Goal: Task Accomplishment & Management: Manage account settings

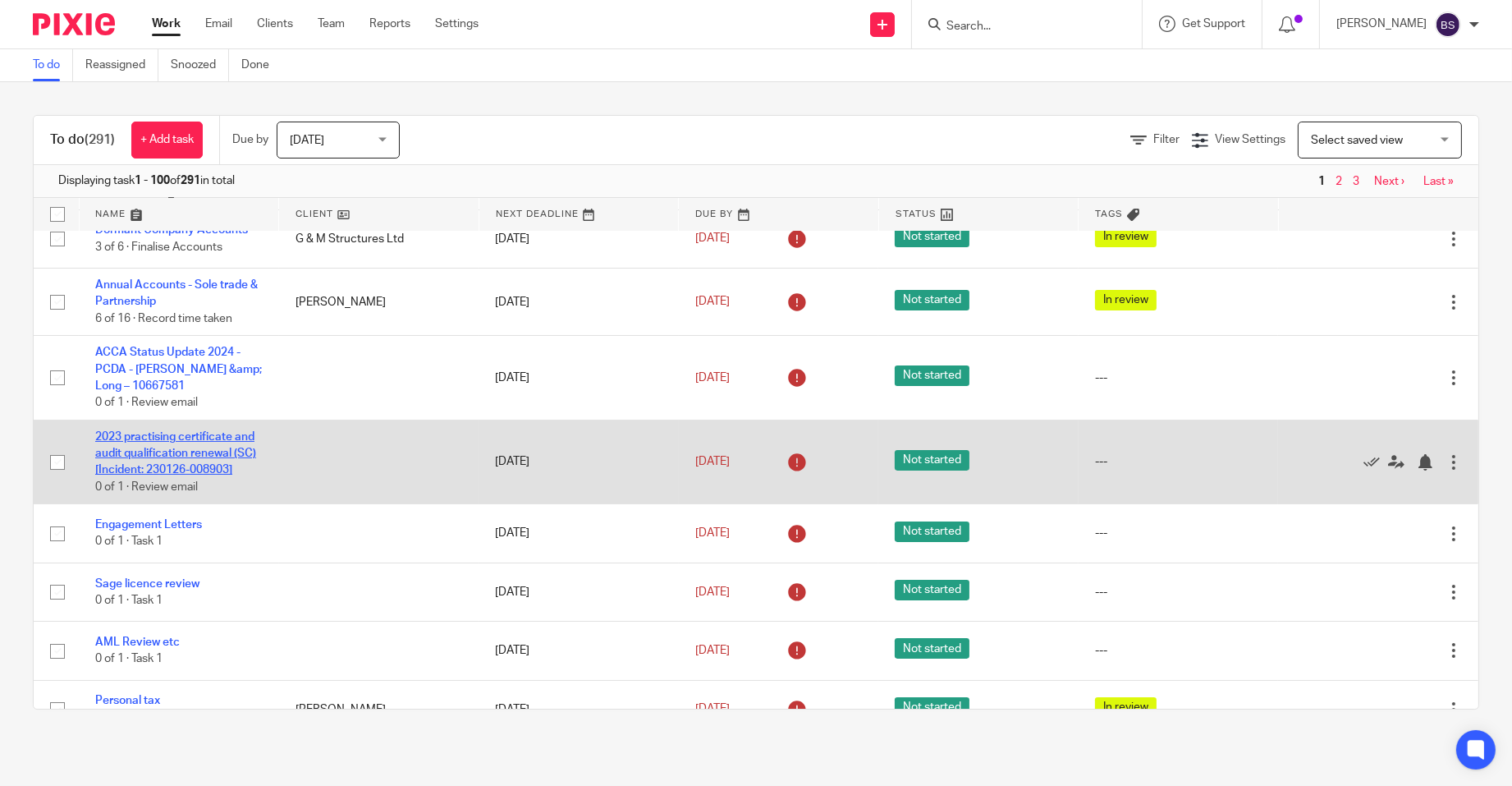
scroll to position [246, 0]
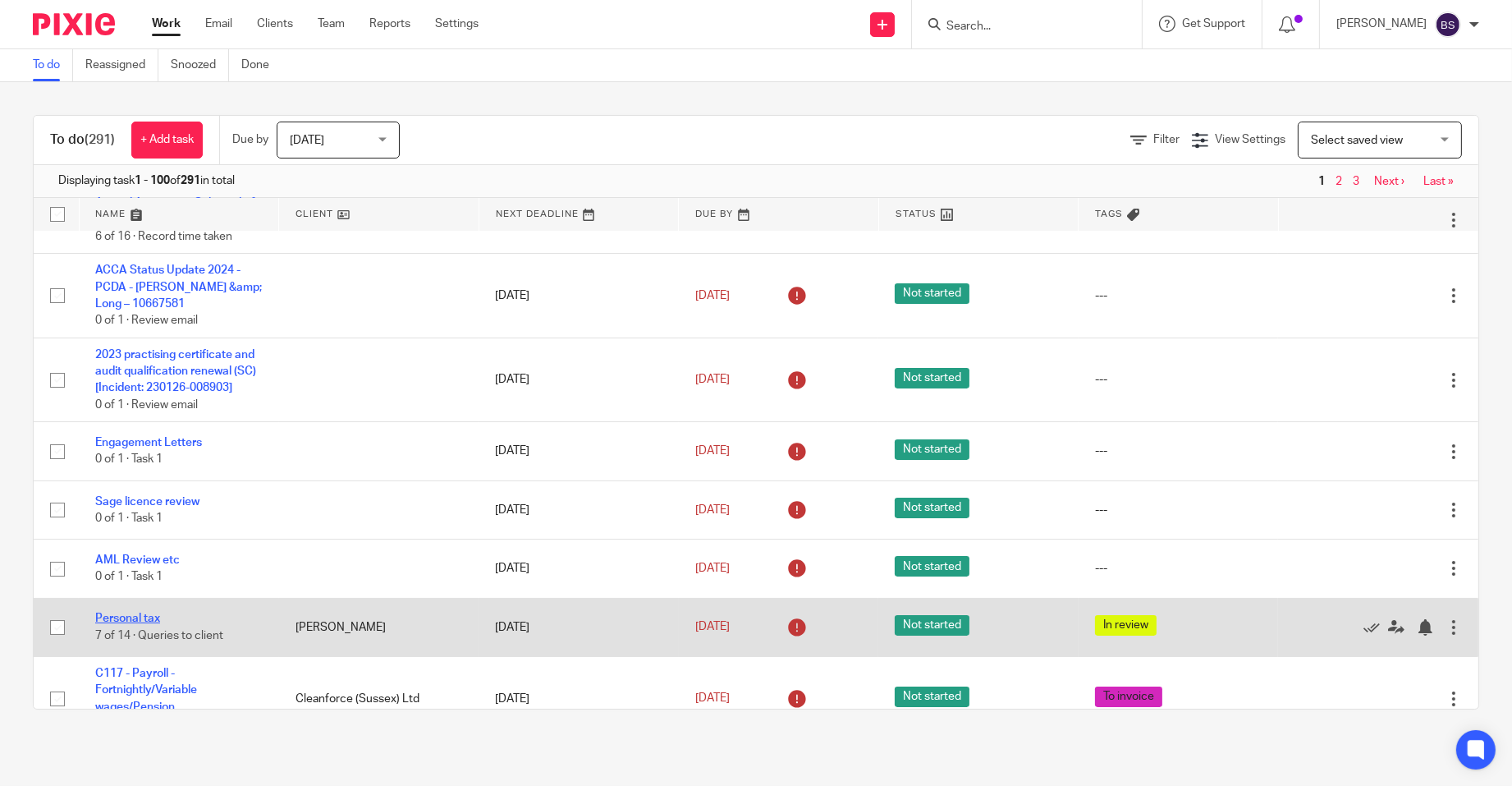
click at [141, 624] on link "Personal tax" at bounding box center [128, 618] width 65 height 12
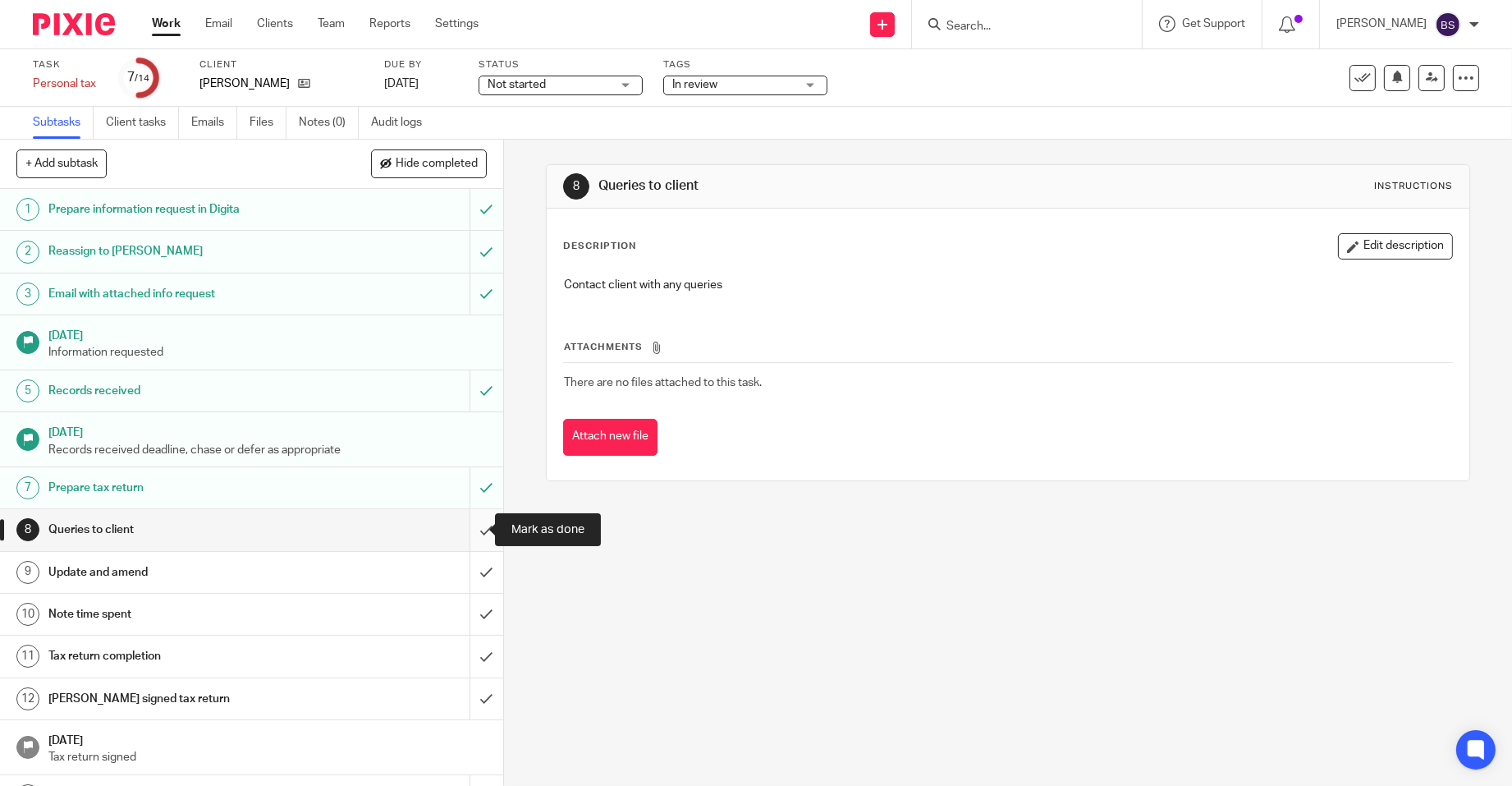
click at [466, 527] on input "submit" at bounding box center [252, 529] width 503 height 41
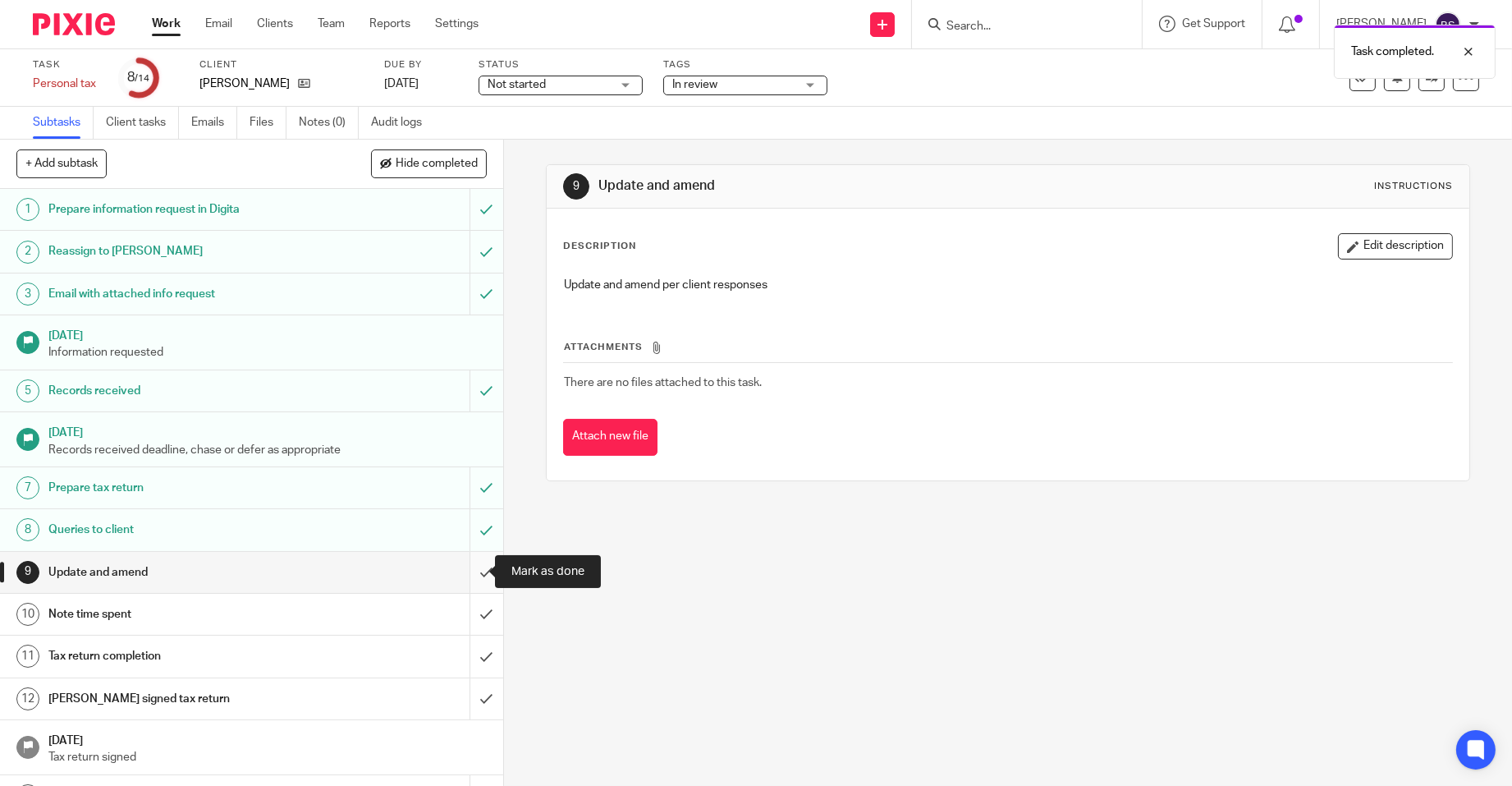
click at [466, 565] on input "submit" at bounding box center [252, 571] width 503 height 41
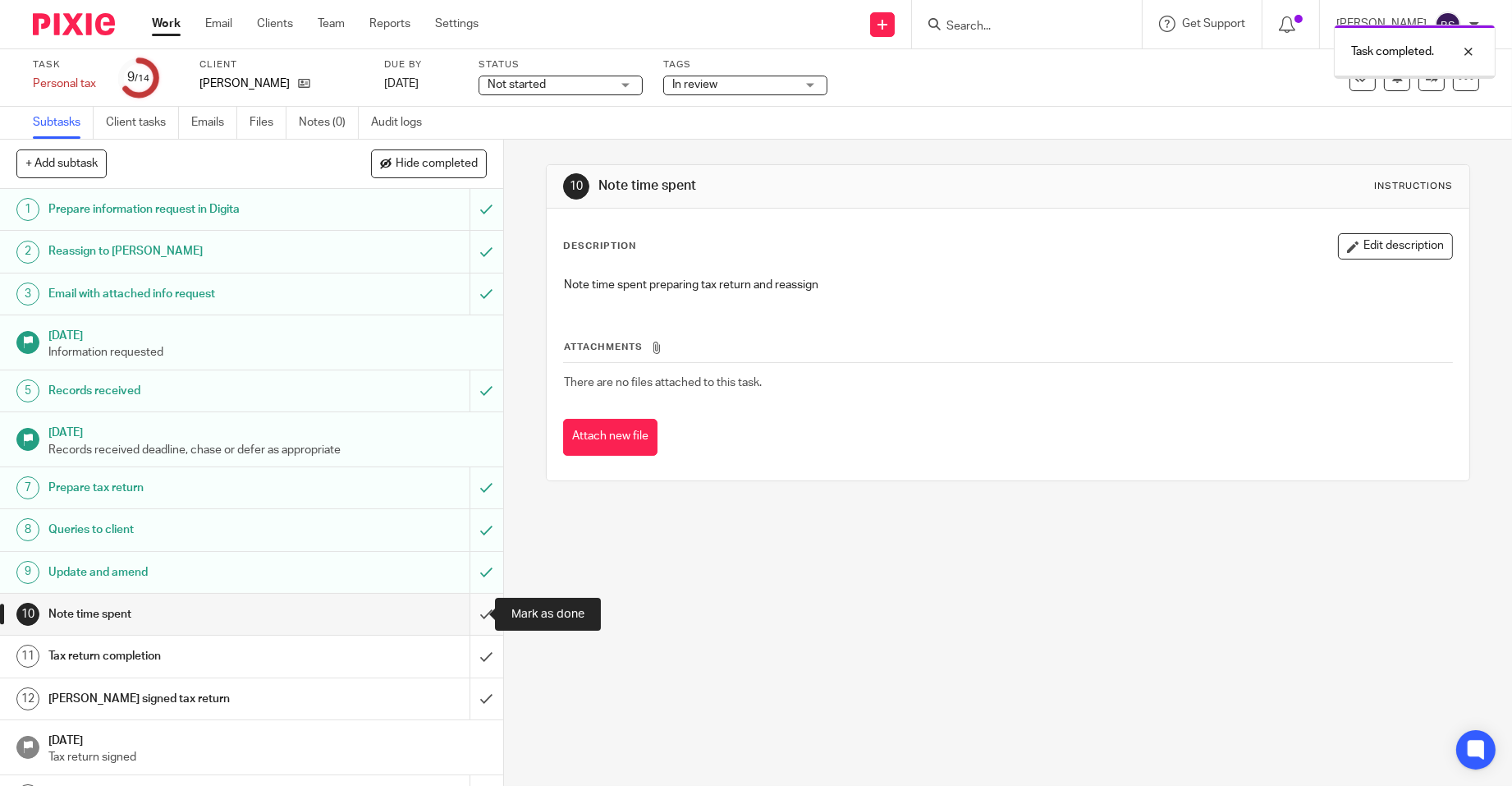
click at [473, 610] on input "submit" at bounding box center [252, 614] width 503 height 41
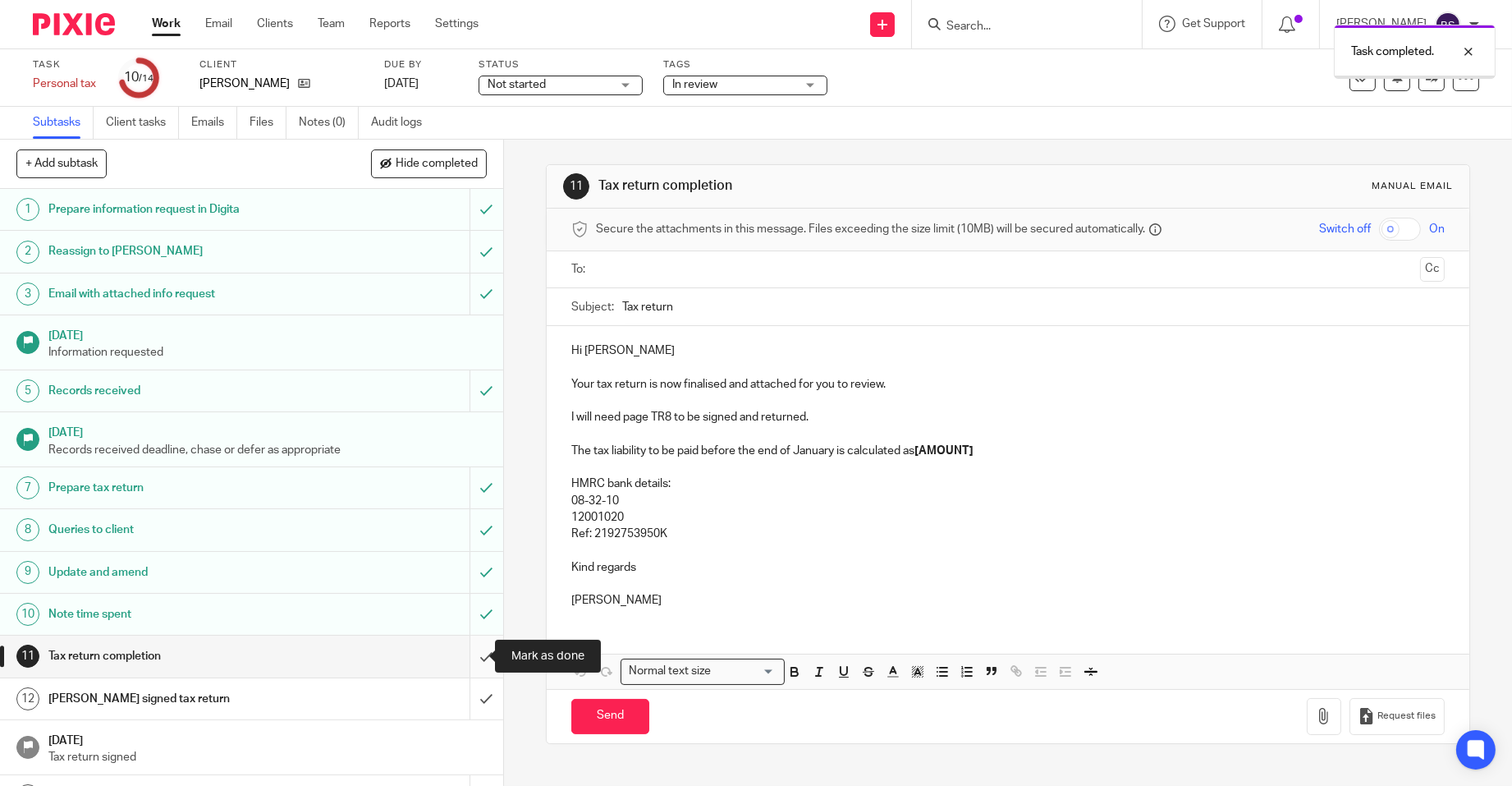
click at [467, 648] on input "submit" at bounding box center [252, 656] width 503 height 41
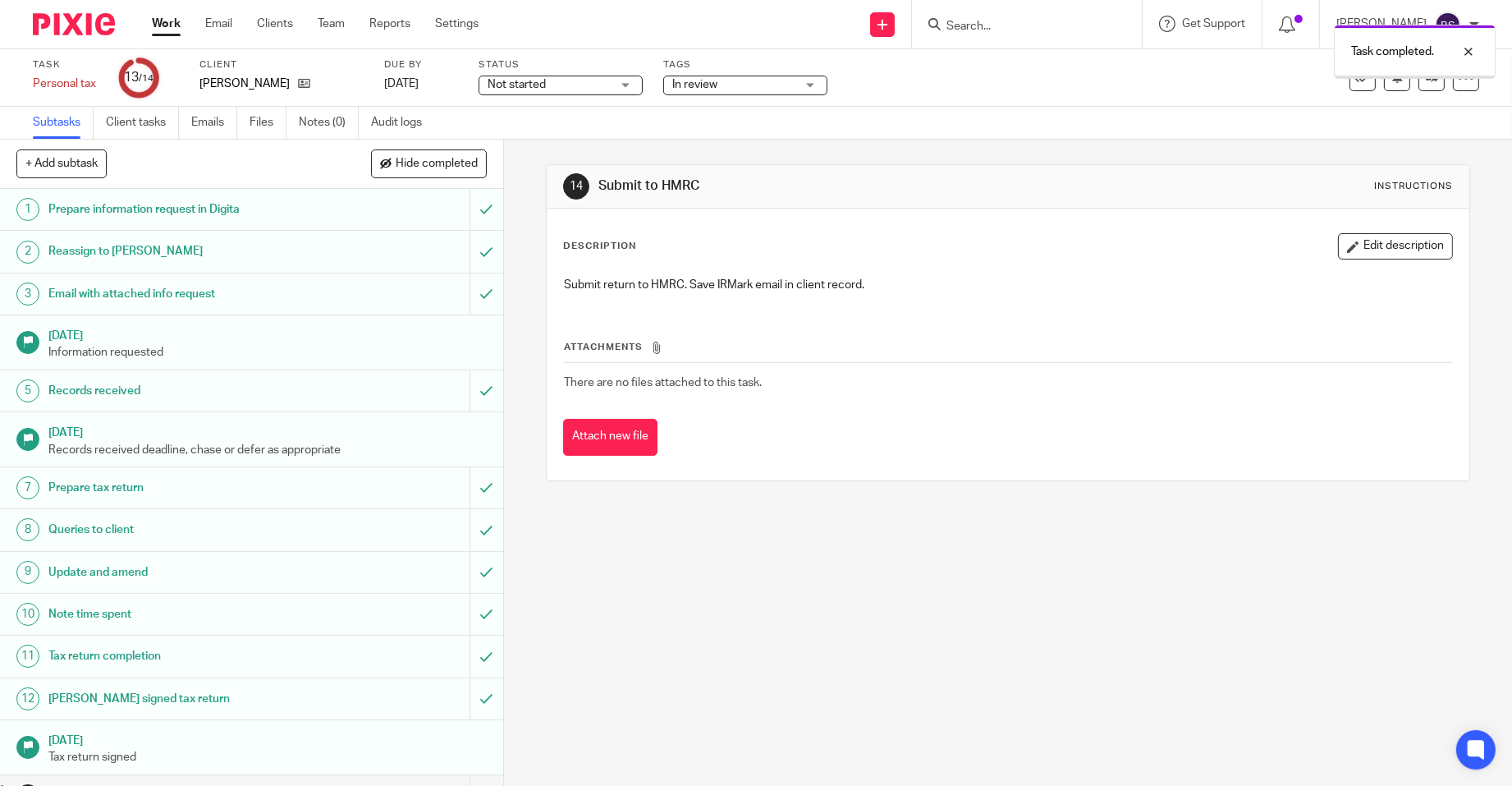
scroll to position [31, 0]
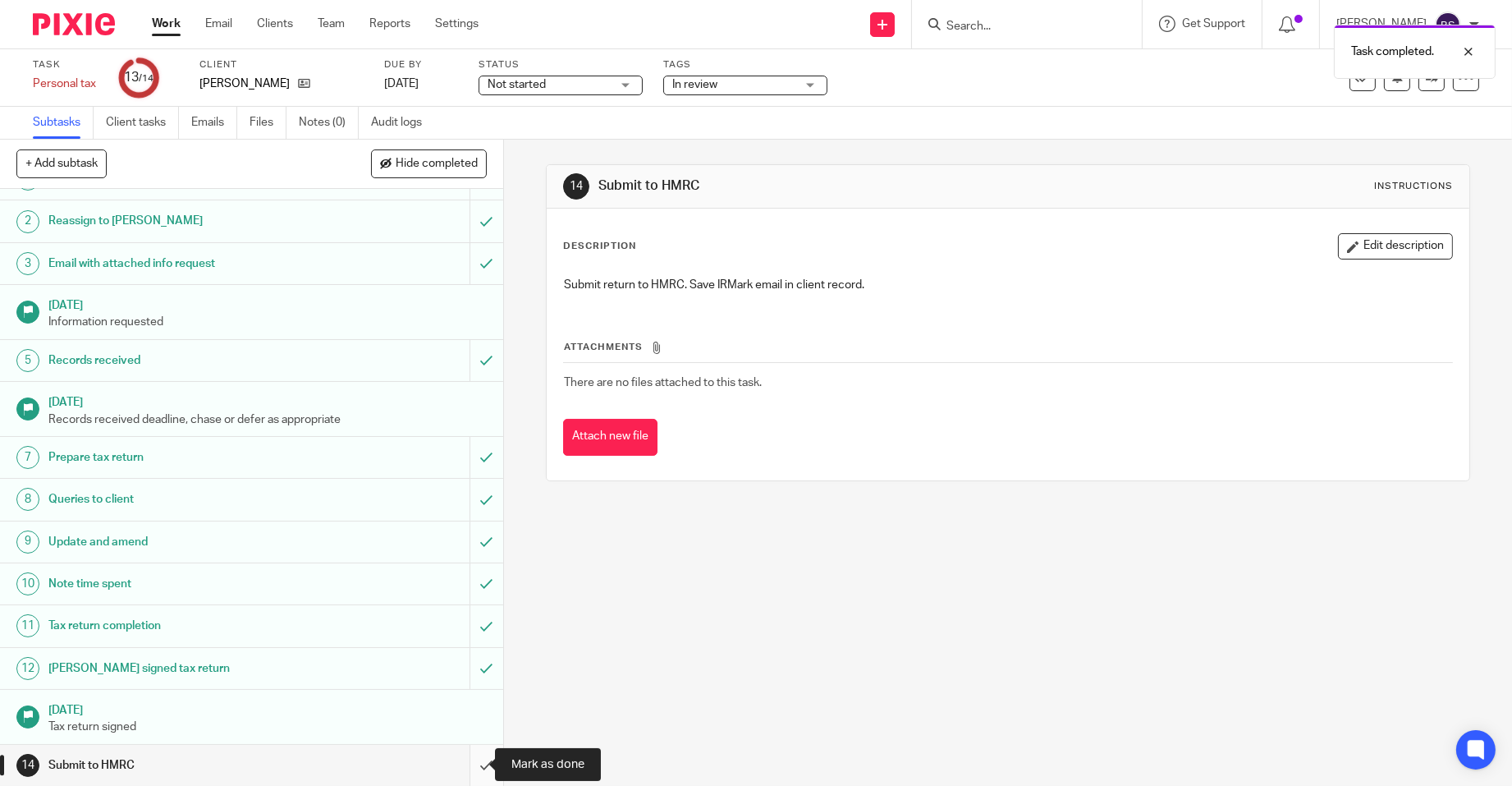
click at [467, 761] on input "submit" at bounding box center [252, 764] width 503 height 41
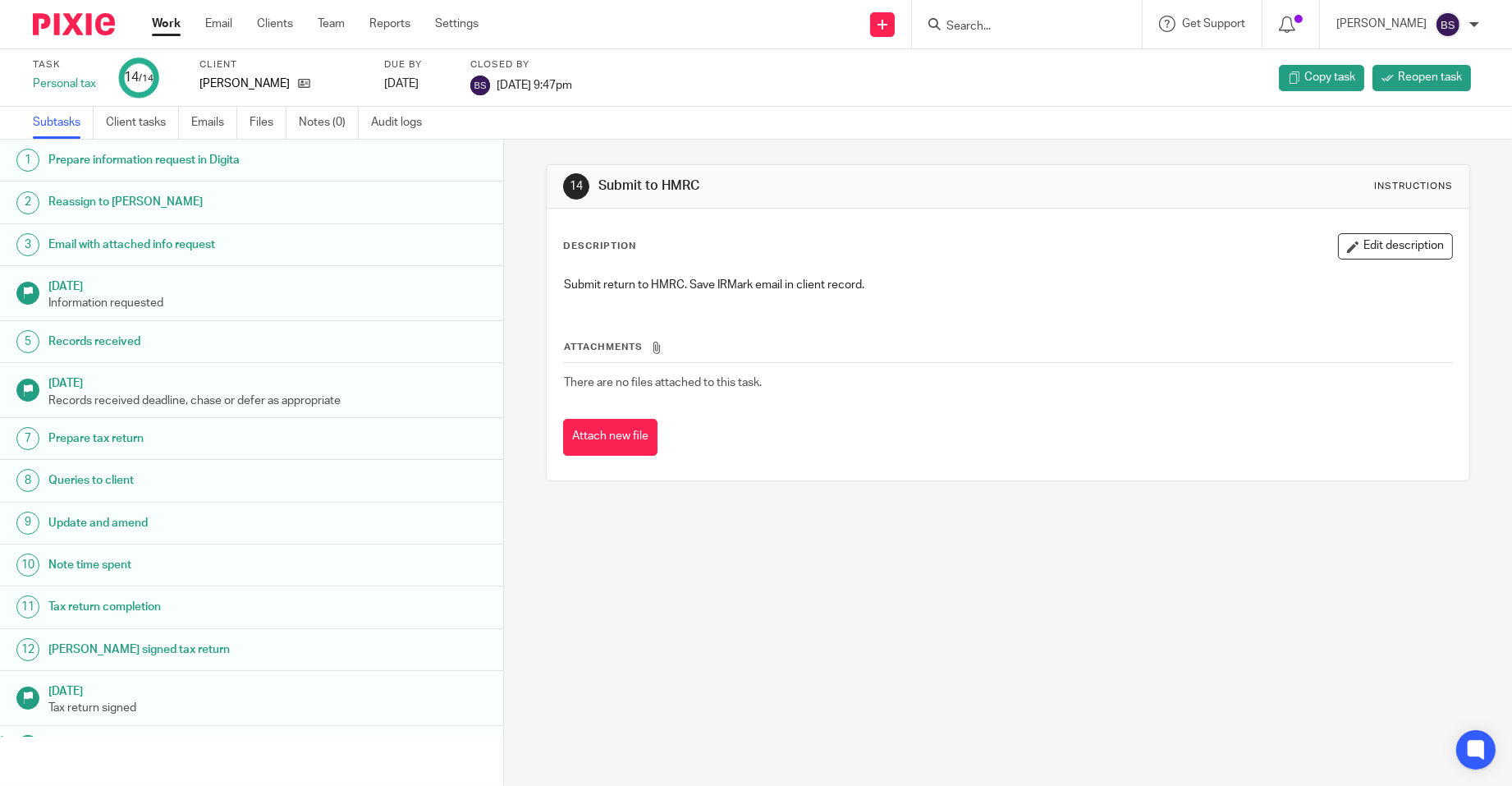
scroll to position [31, 0]
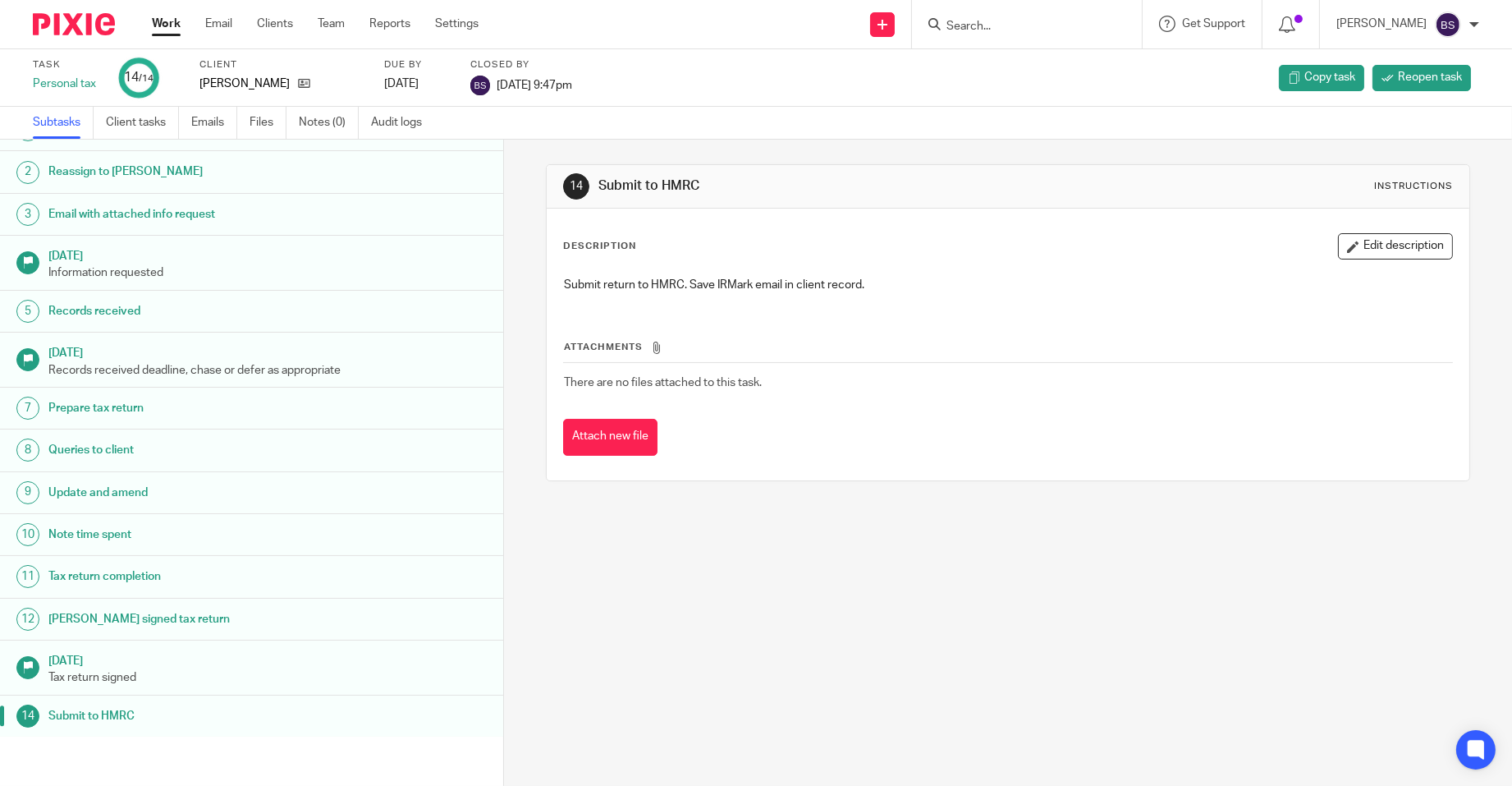
click at [166, 18] on link "Work" at bounding box center [167, 24] width 29 height 16
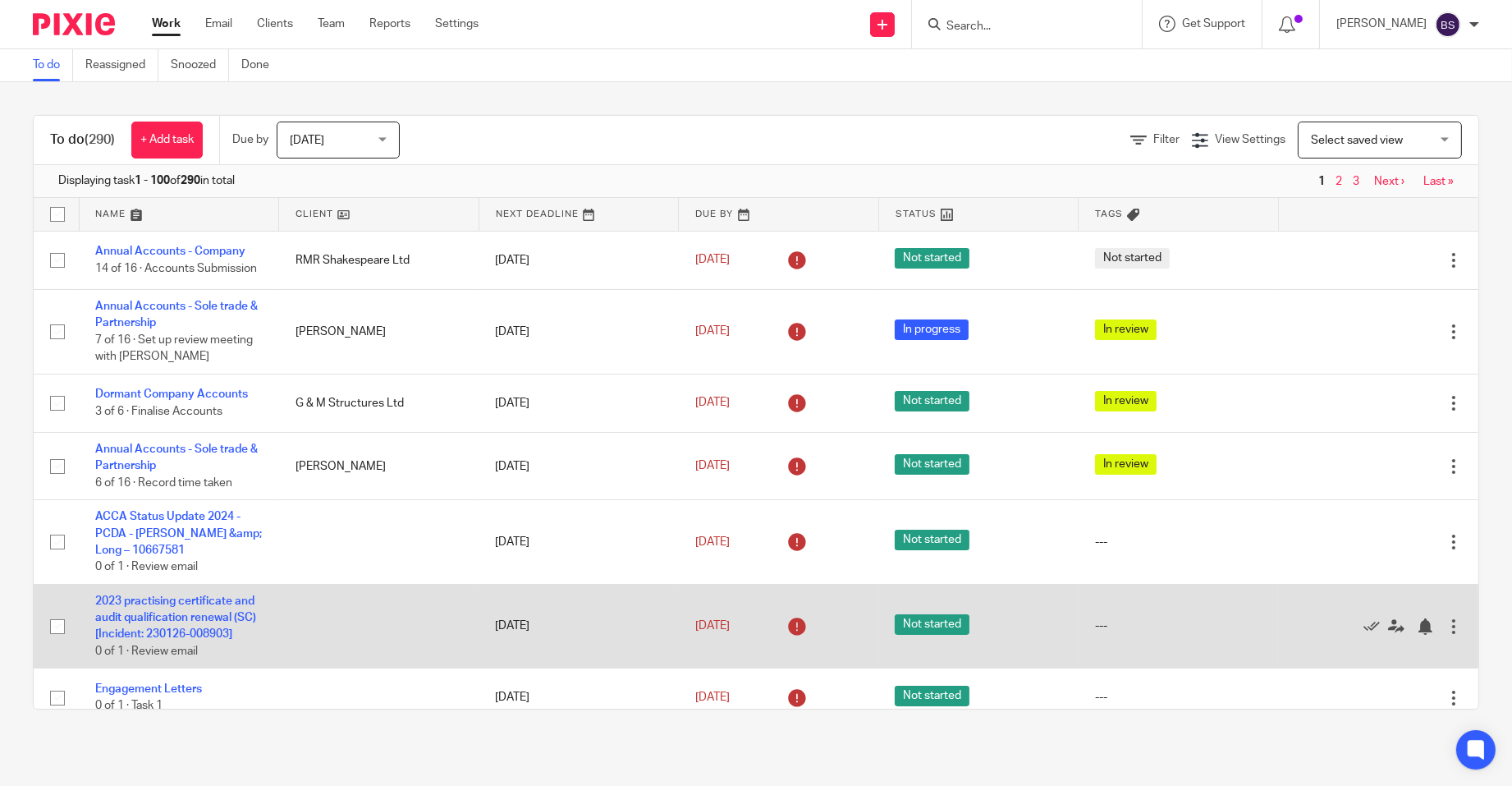
drag, startPoint x: 369, startPoint y: 654, endPoint x: 397, endPoint y: 639, distance: 31.8
click at [374, 653] on td at bounding box center [378, 626] width 200 height 84
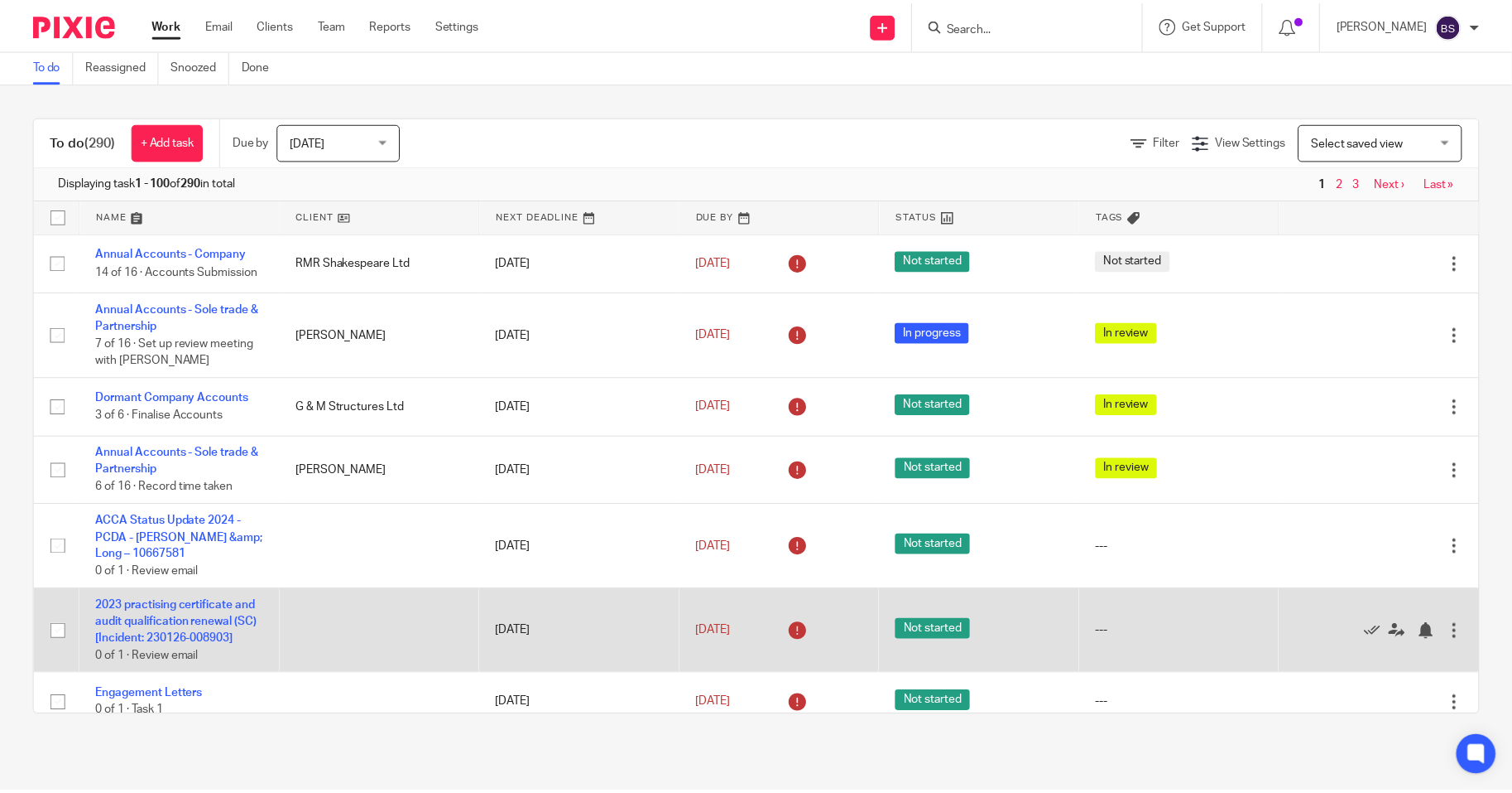
scroll to position [83, 0]
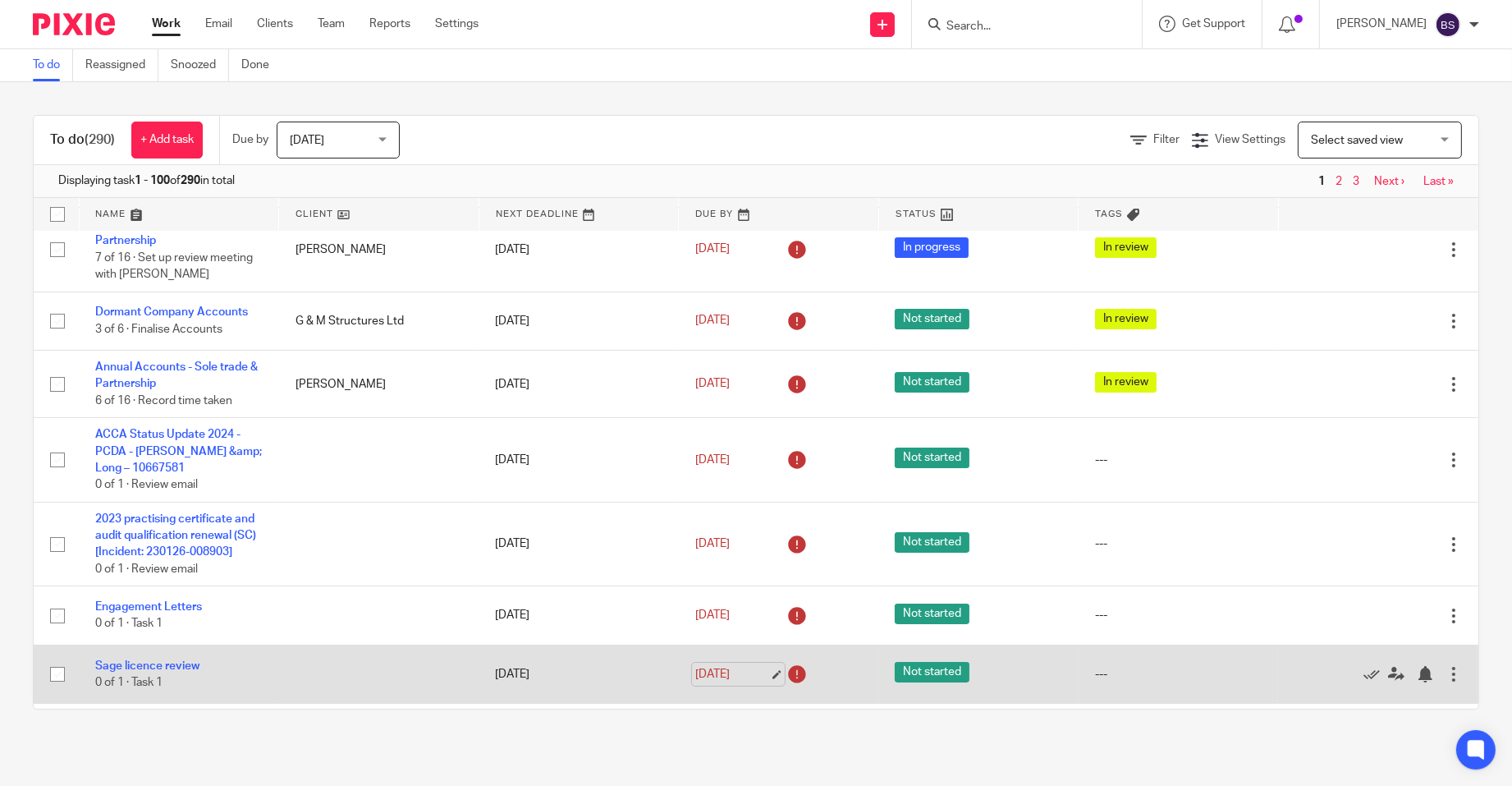
click at [706, 683] on link "[DATE]" at bounding box center [732, 674] width 74 height 17
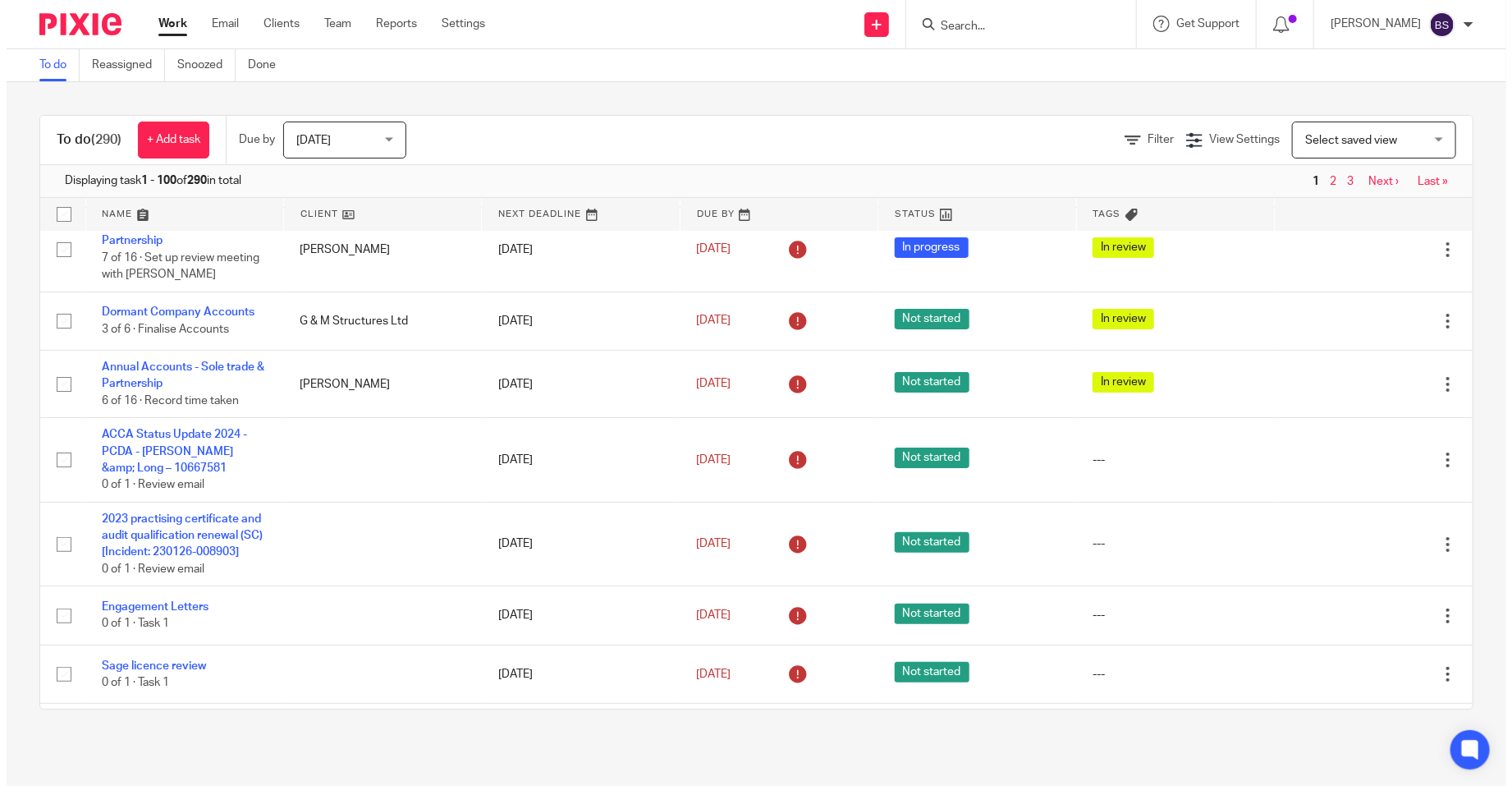
scroll to position [0, 0]
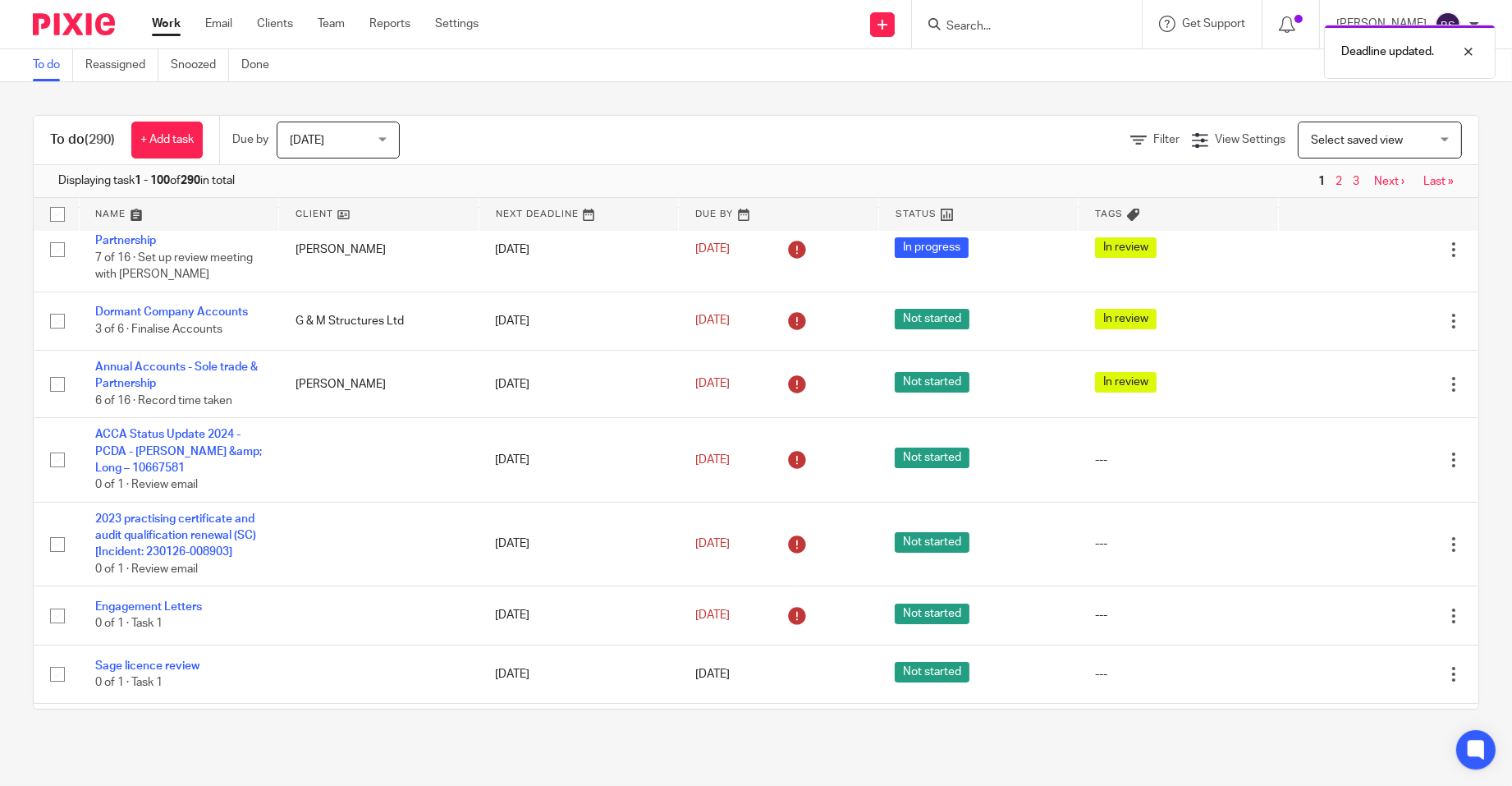
click at [164, 22] on link "Work" at bounding box center [167, 24] width 29 height 16
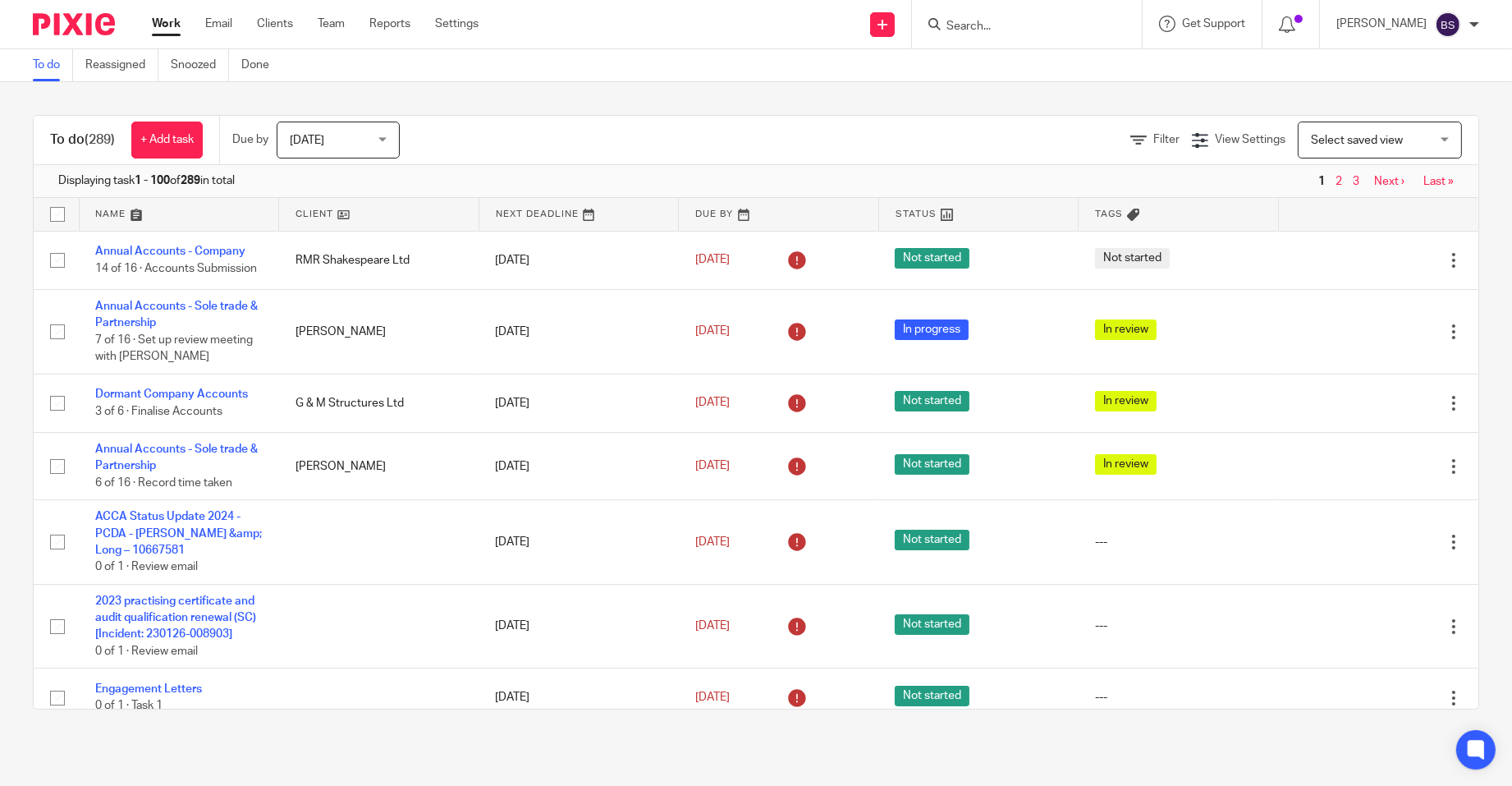
click at [1013, 31] on input "Search" at bounding box center [1019, 27] width 148 height 14
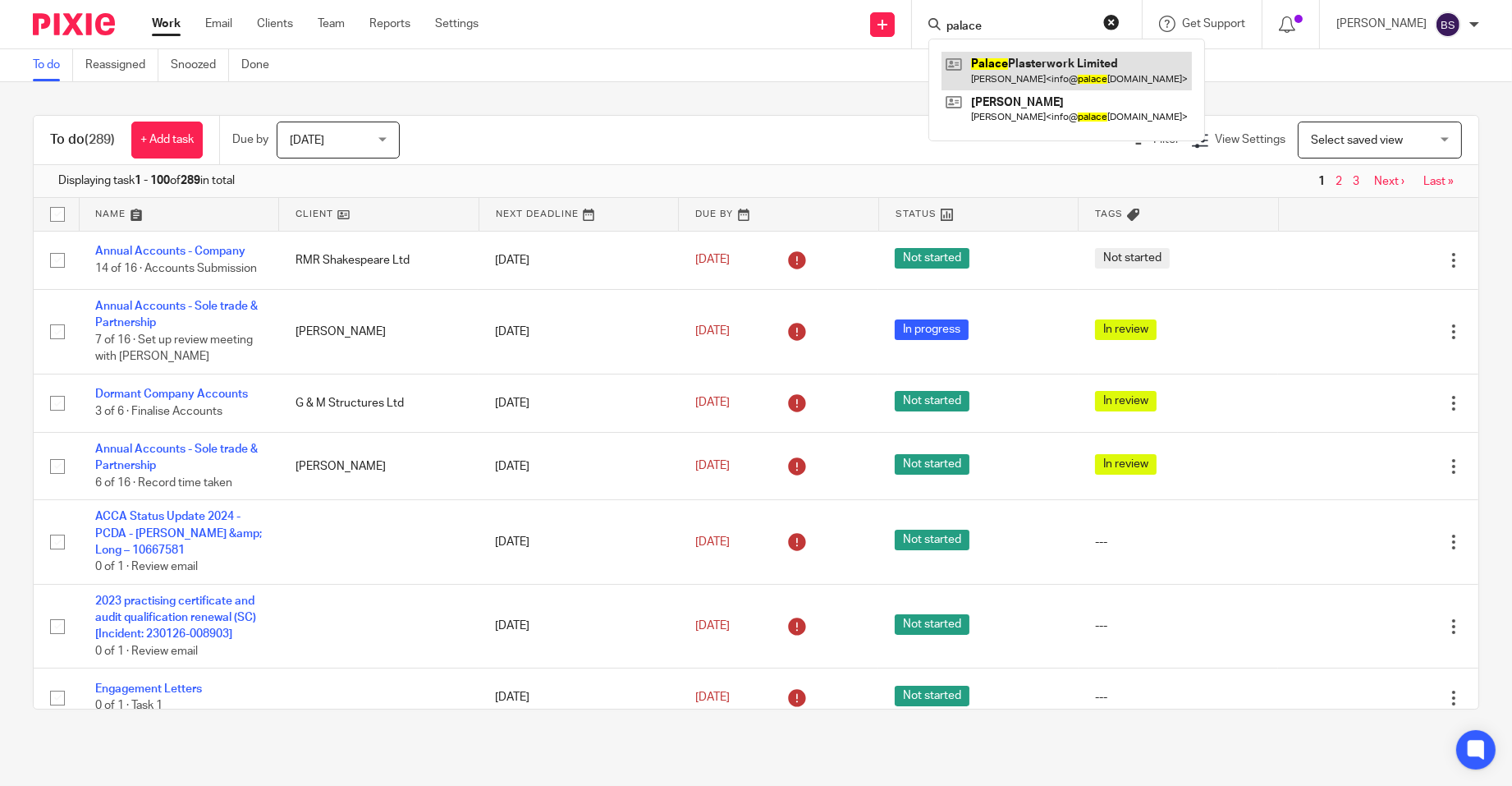
type input "palace"
click at [1094, 75] on link at bounding box center [1067, 71] width 251 height 38
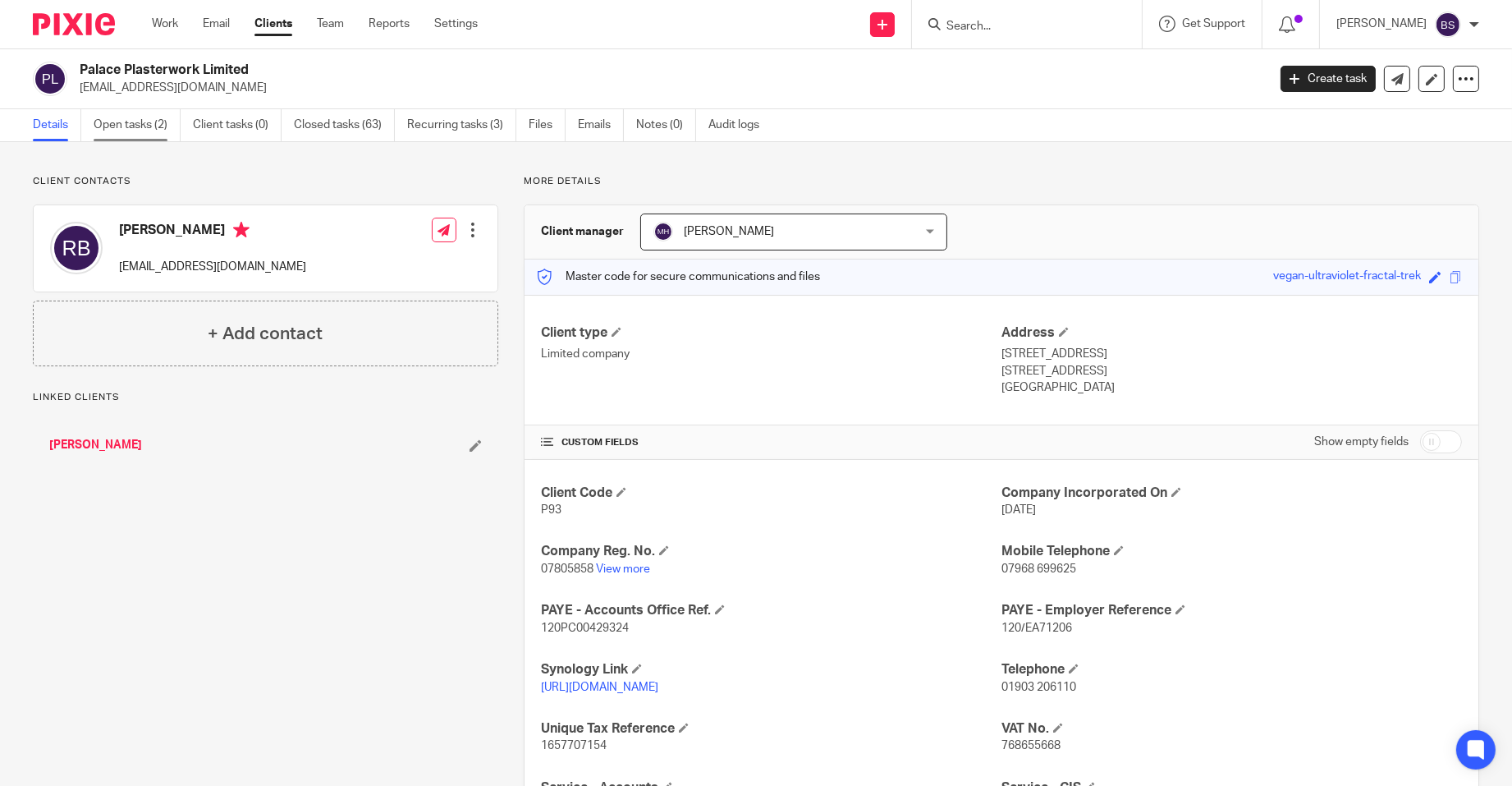
click at [133, 121] on link "Open tasks (2)" at bounding box center [137, 125] width 87 height 32
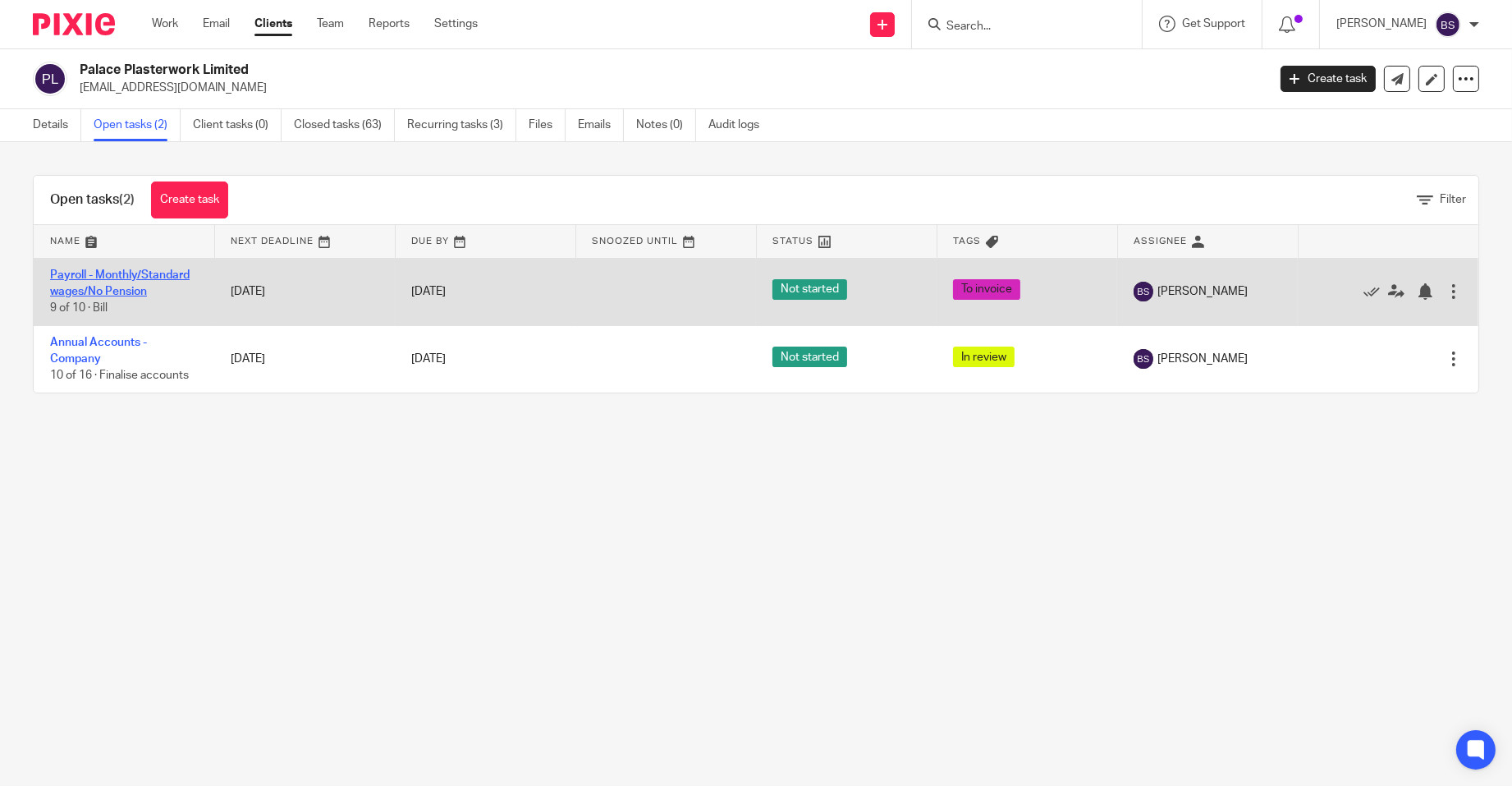
click at [96, 279] on link "Payroll - Monthly/Standard wages/No Pension" at bounding box center [120, 283] width 139 height 28
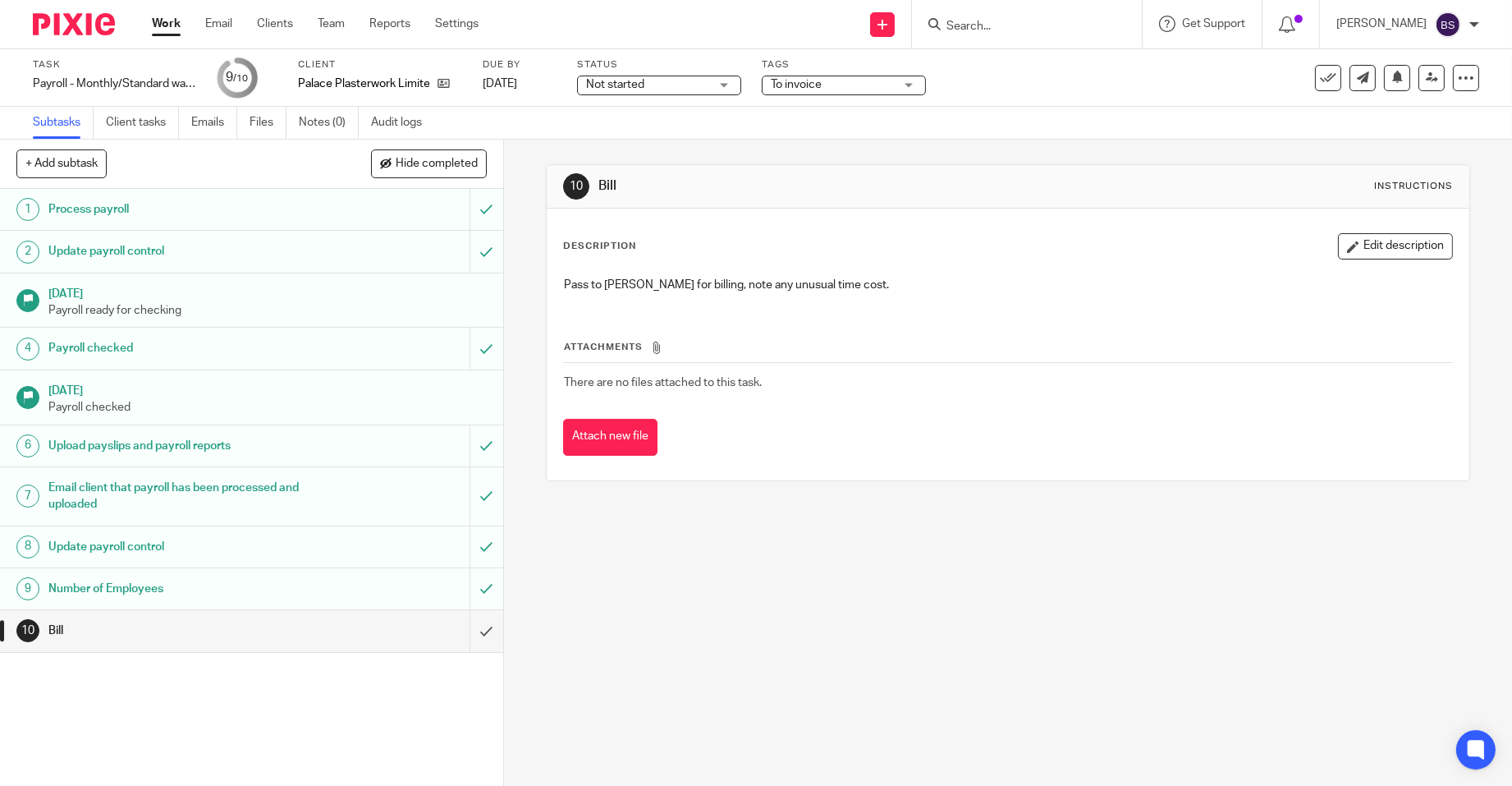
click at [145, 588] on h1 "Number of Employees" at bounding box center [183, 588] width 270 height 24
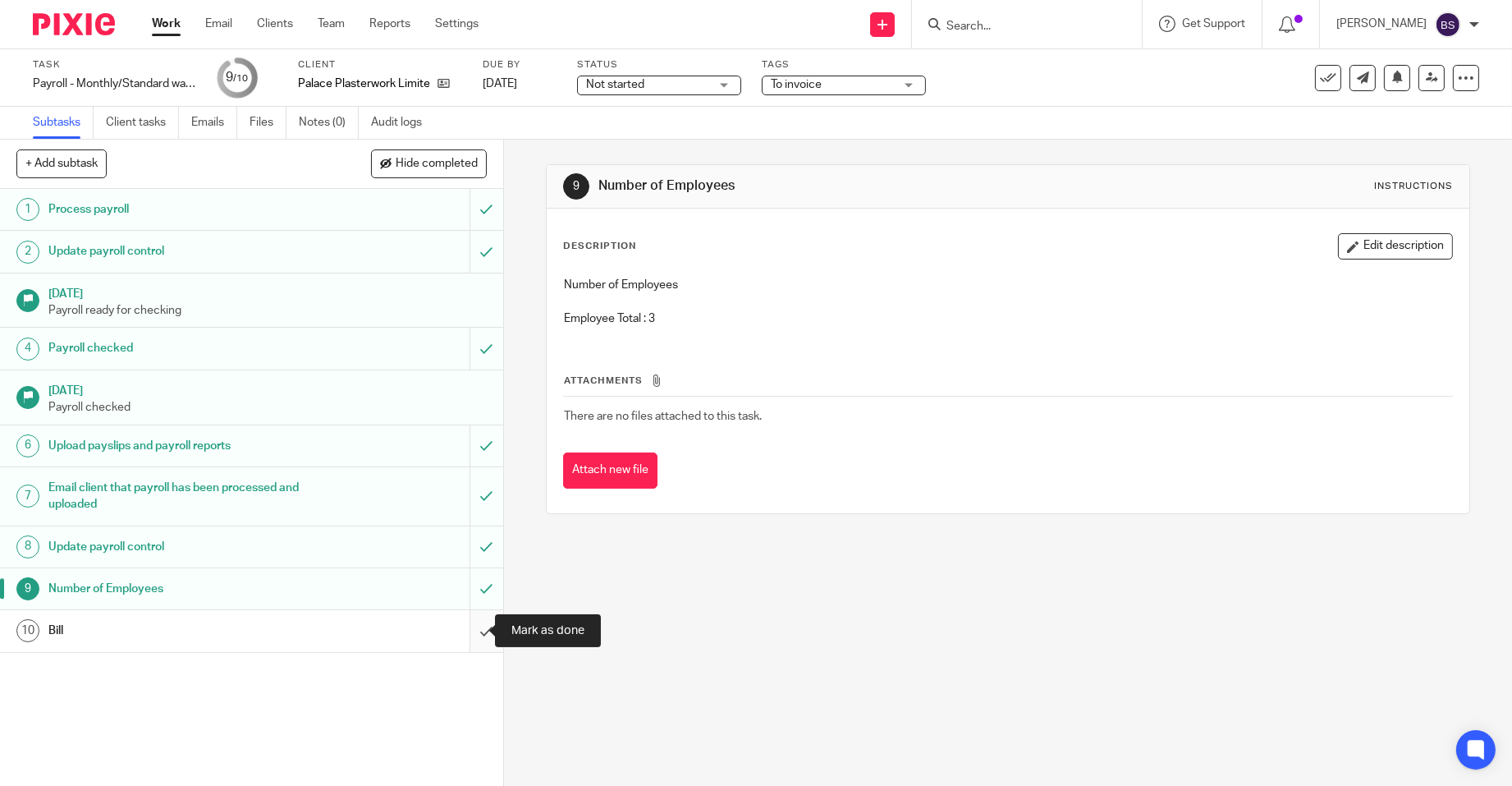
click at [466, 631] on input "submit" at bounding box center [252, 630] width 503 height 41
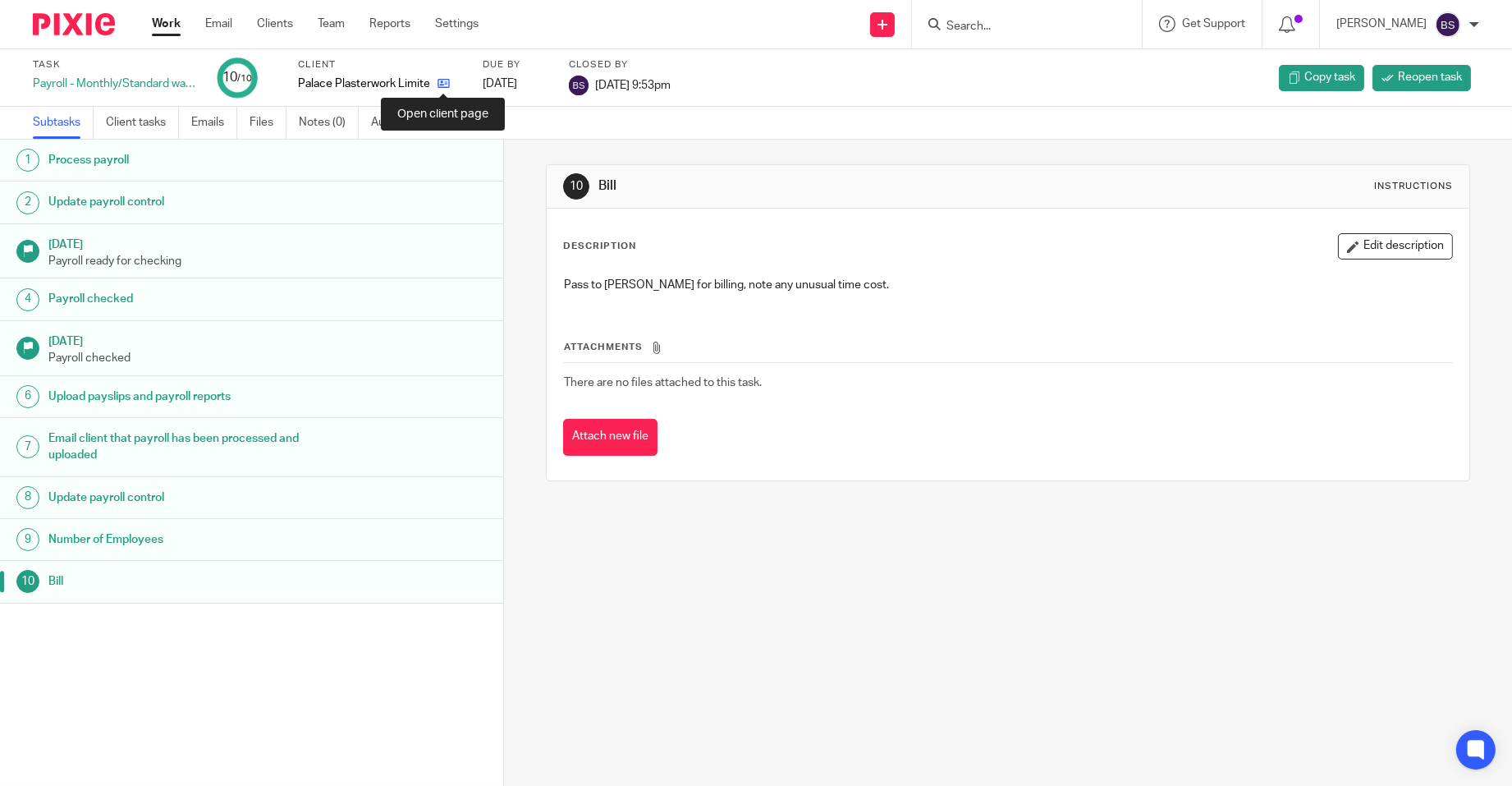
click at [443, 81] on icon at bounding box center [444, 83] width 13 height 13
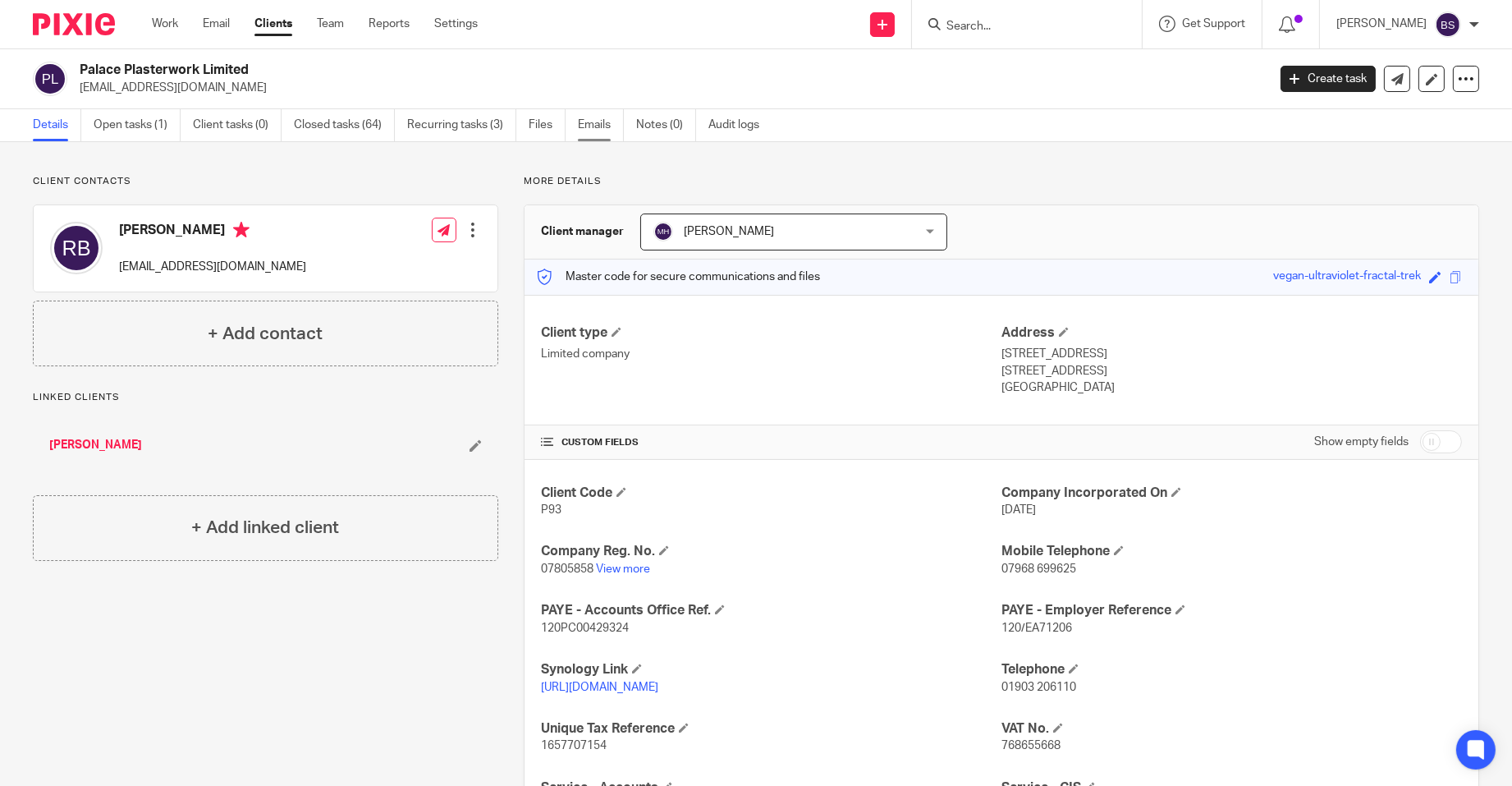
click at [599, 121] on link "Emails" at bounding box center [600, 125] width 46 height 32
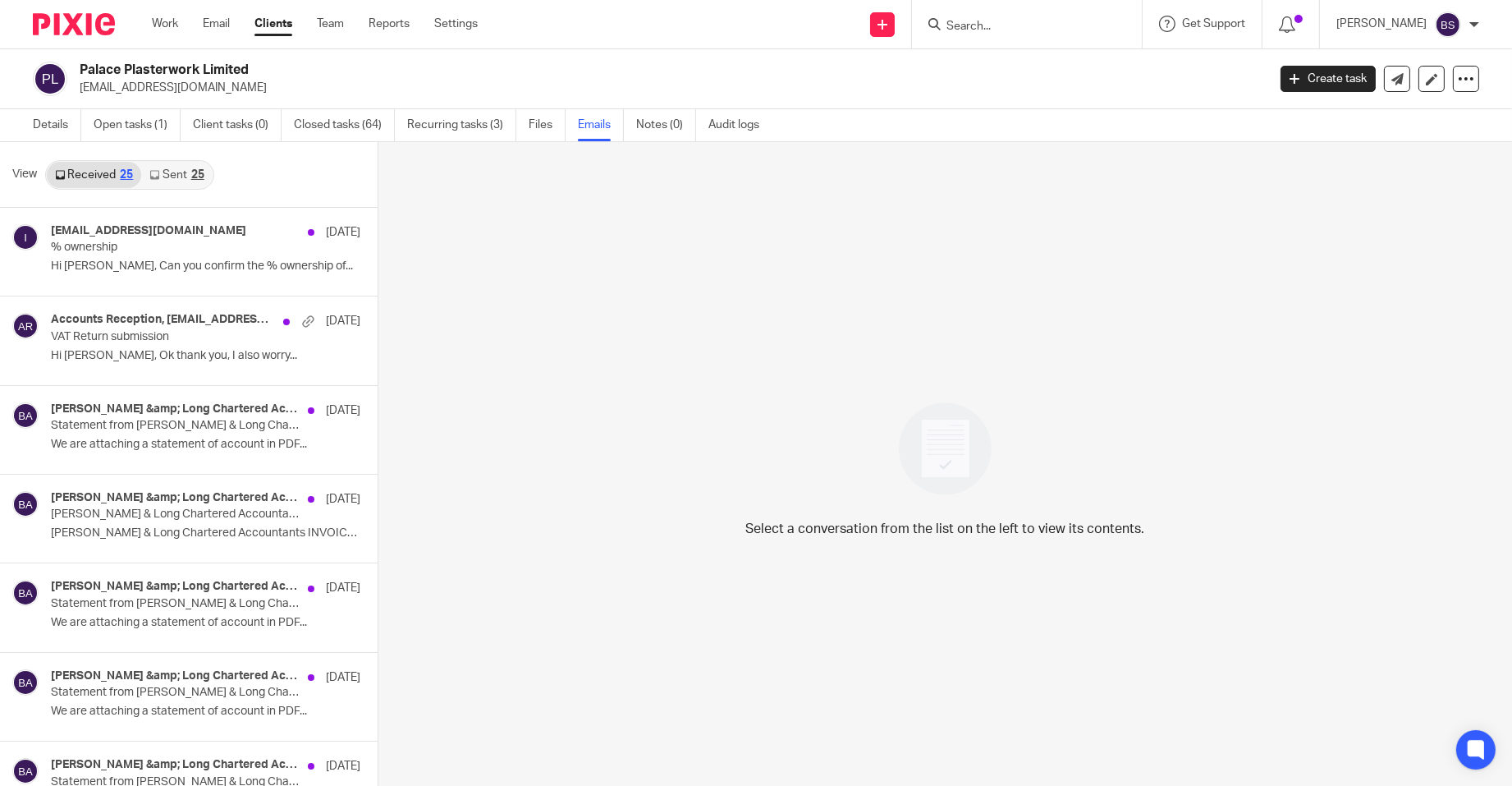
click at [193, 171] on div "25" at bounding box center [197, 175] width 14 height 12
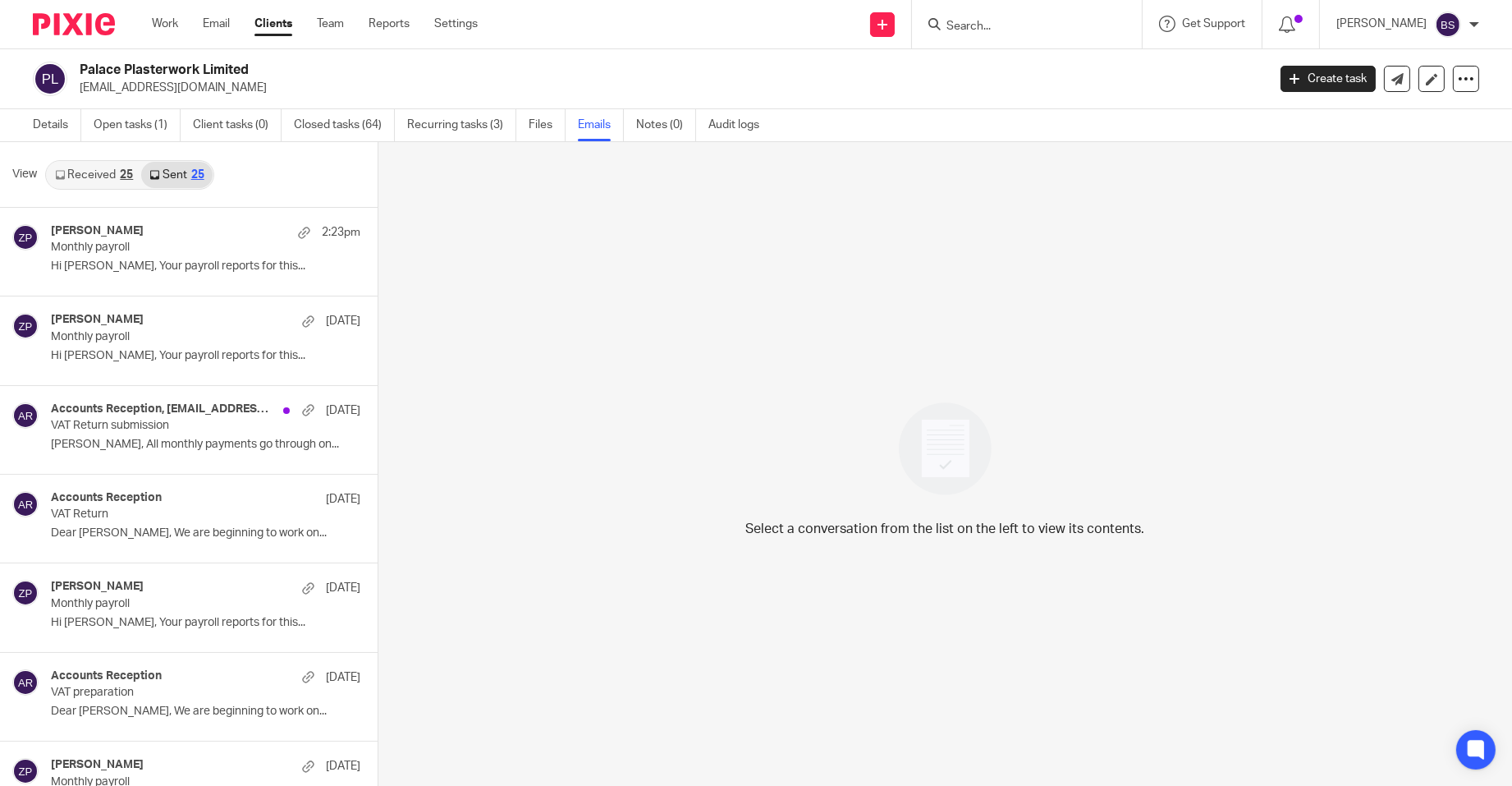
scroll to position [2, 0]
